Goal: Find specific page/section

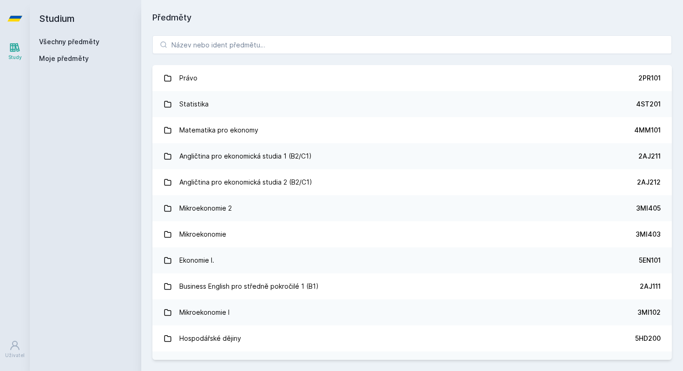
click at [342, 62] on button "Ne" at bounding box center [343, 59] width 33 height 23
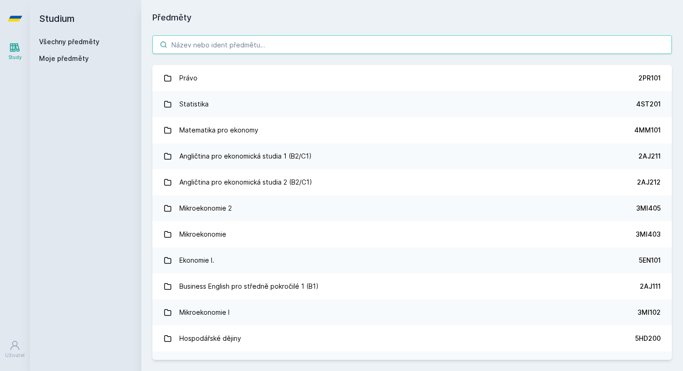
click at [323, 46] on input "search" at bounding box center [412, 44] width 520 height 19
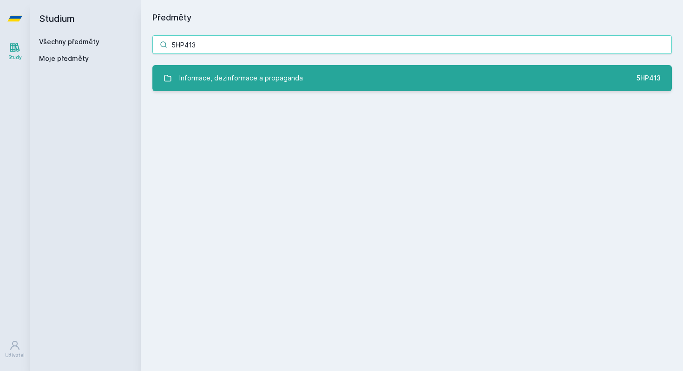
type input "5HP413"
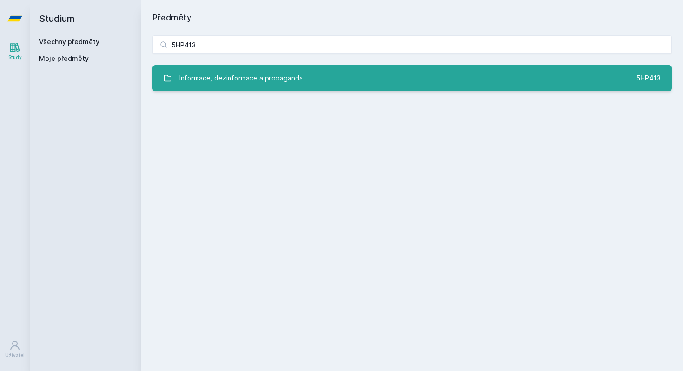
click at [381, 69] on link "Informace, dezinformace a propaganda 5HP413" at bounding box center [412, 78] width 520 height 26
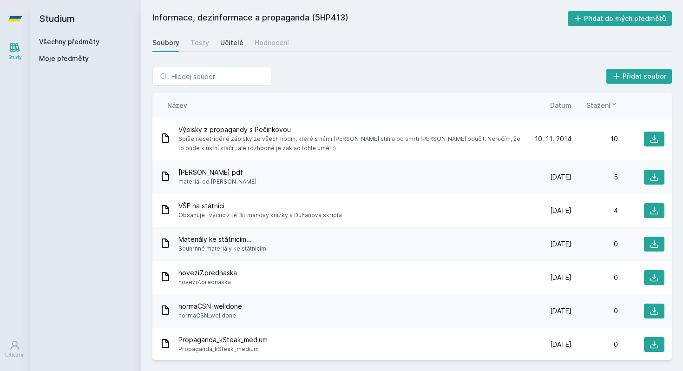
click at [224, 41] on div "Učitelé" at bounding box center [231, 42] width 23 height 9
